Goal: Task Accomplishment & Management: Manage account settings

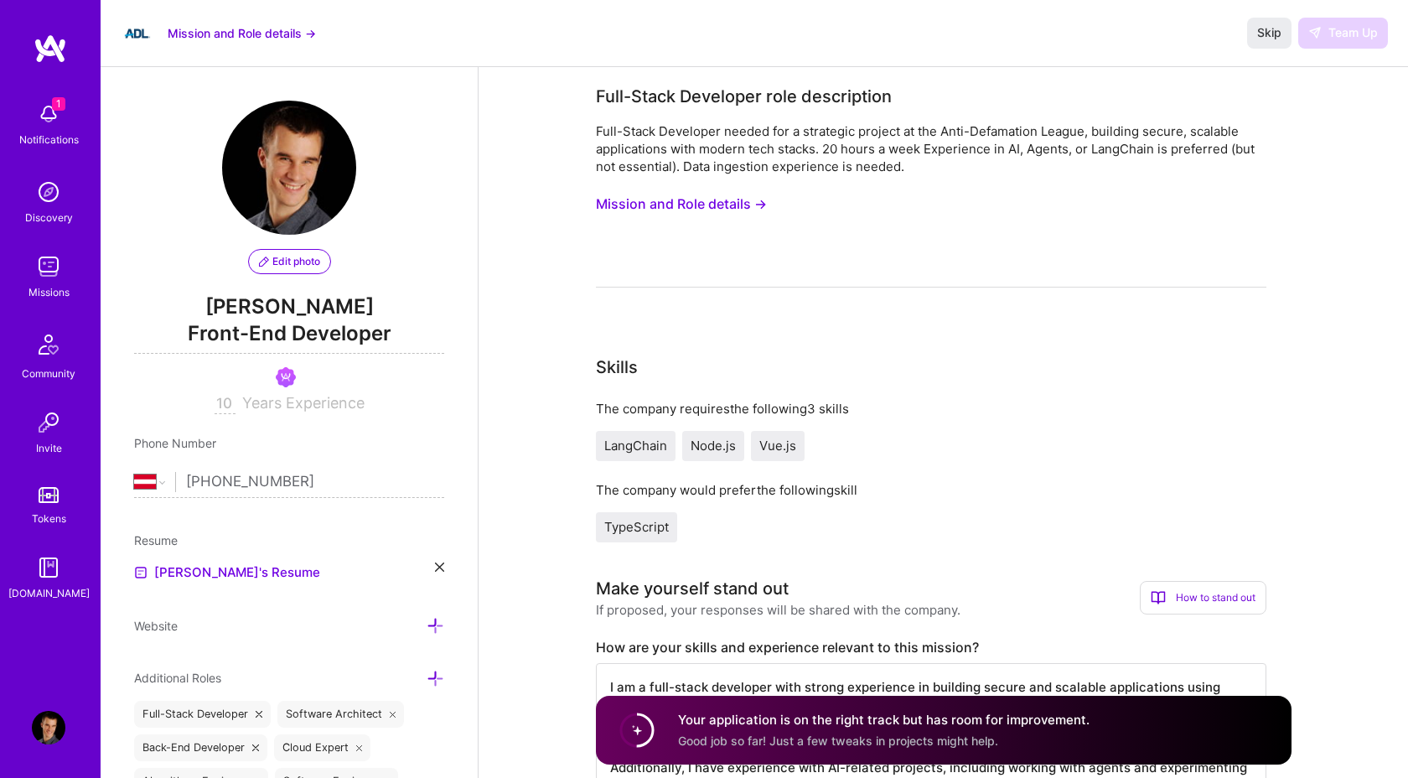
select select "AT"
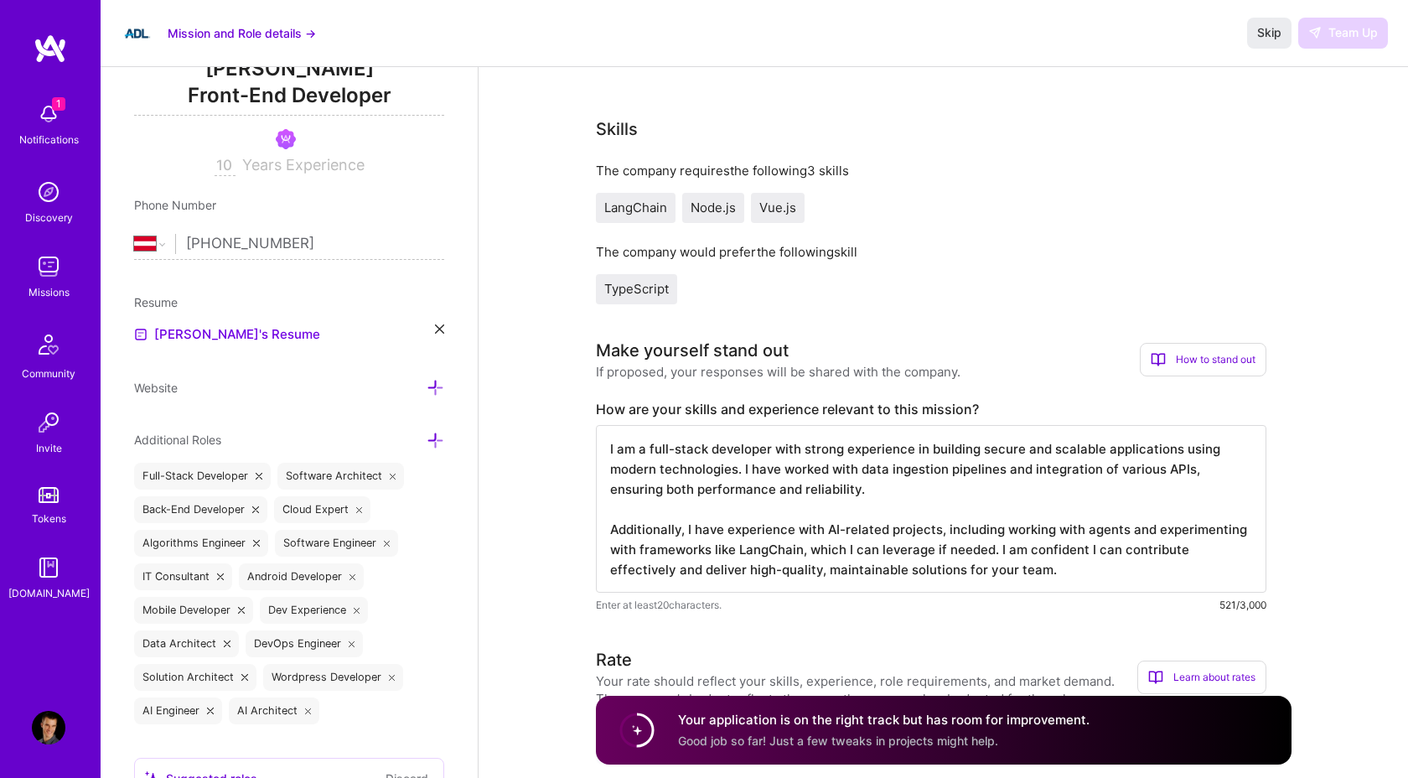
click at [18, 123] on div "1 Notifications" at bounding box center [49, 123] width 104 height 58
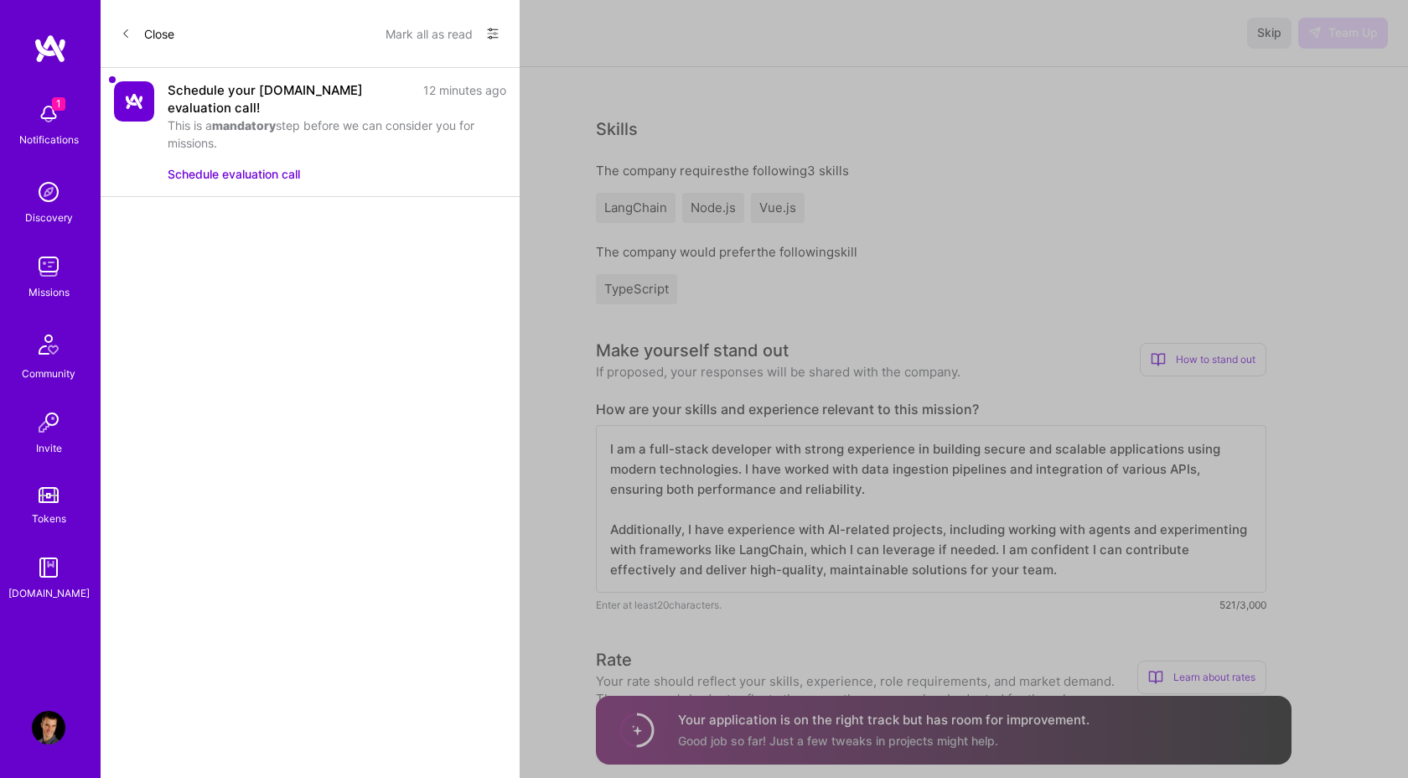
click at [52, 199] on img at bounding box center [49, 192] width 34 height 34
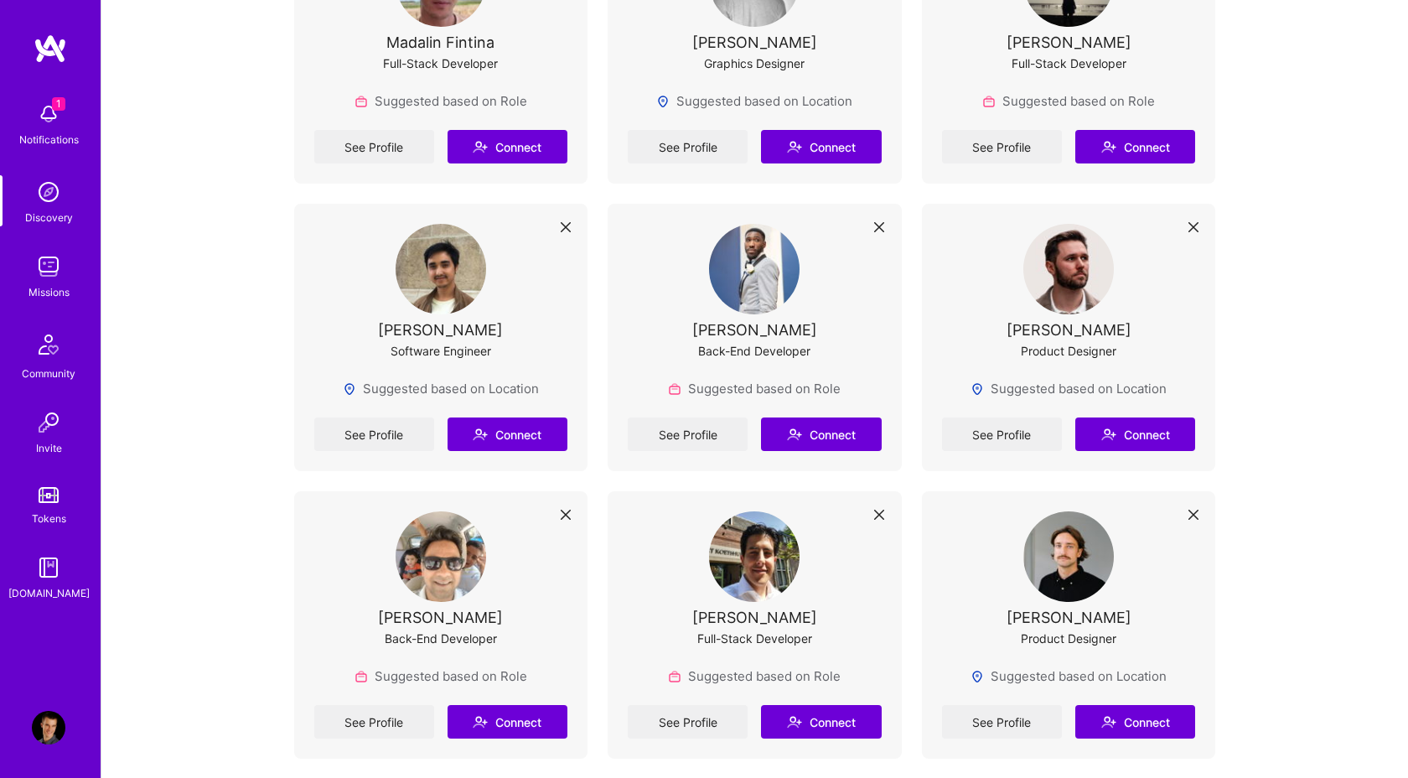
scroll to position [2266, 0]
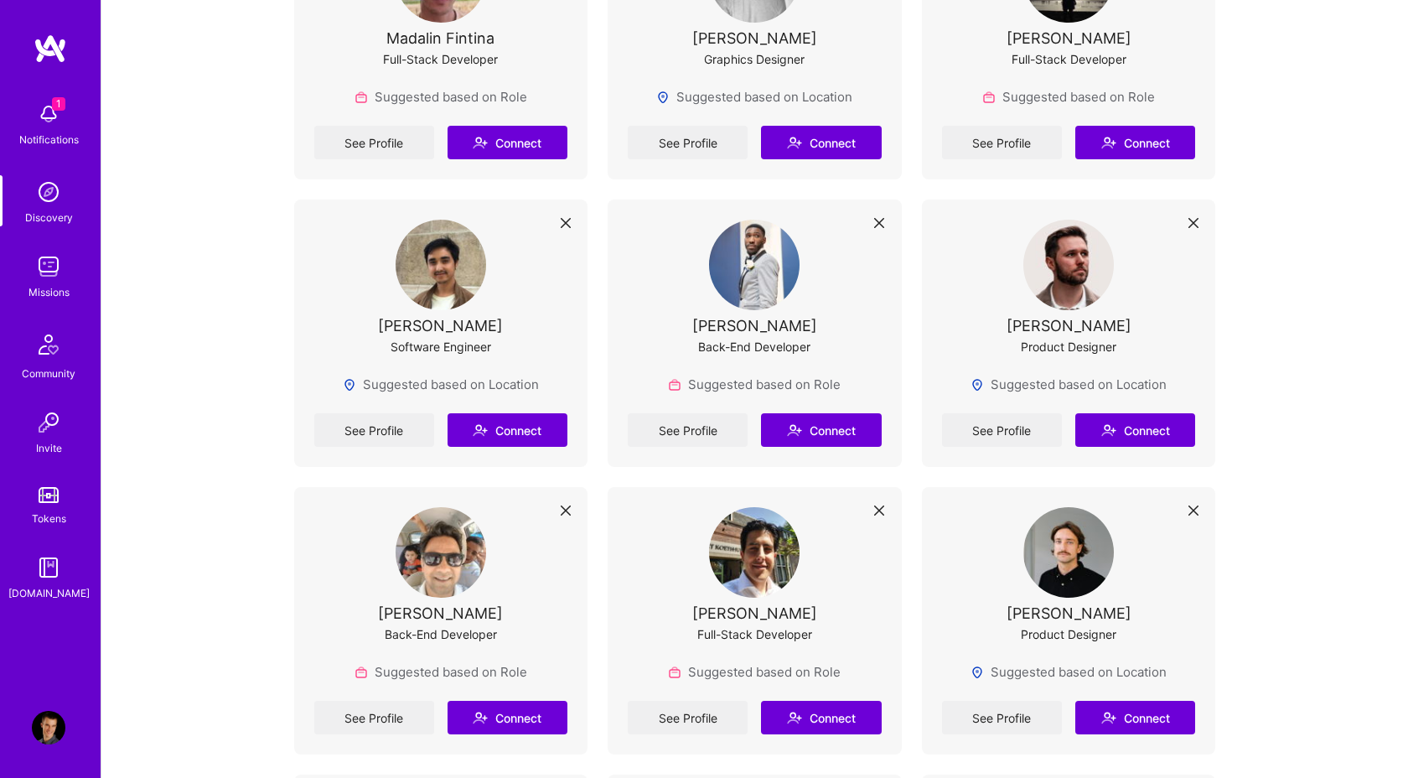
click at [54, 272] on img at bounding box center [49, 267] width 34 height 34
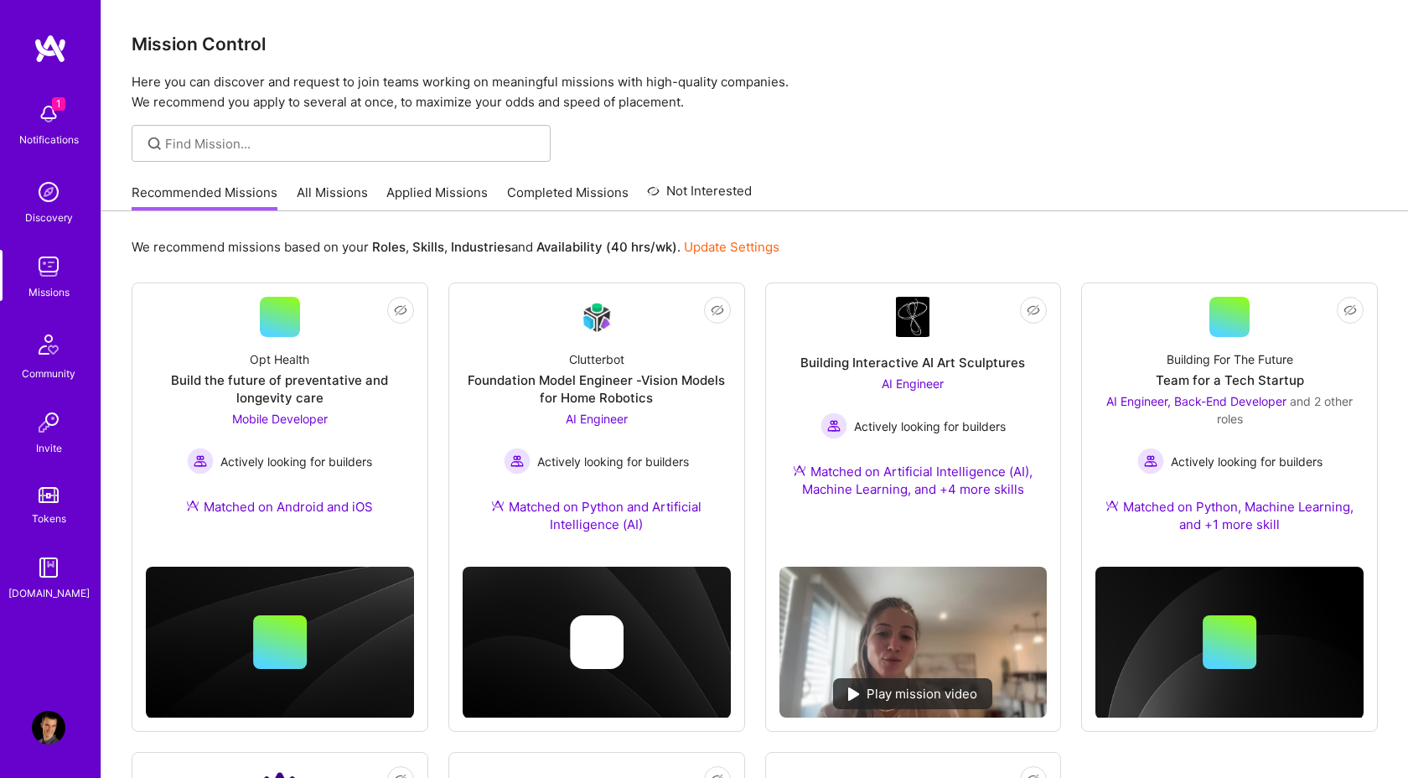
click at [452, 182] on div "Recommended Missions All Missions Applied Missions Completed Missions Not Inter…" at bounding box center [442, 192] width 620 height 36
click at [438, 190] on link "Applied Missions" at bounding box center [436, 198] width 101 height 28
